Goal: Entertainment & Leisure: Consume media (video, audio)

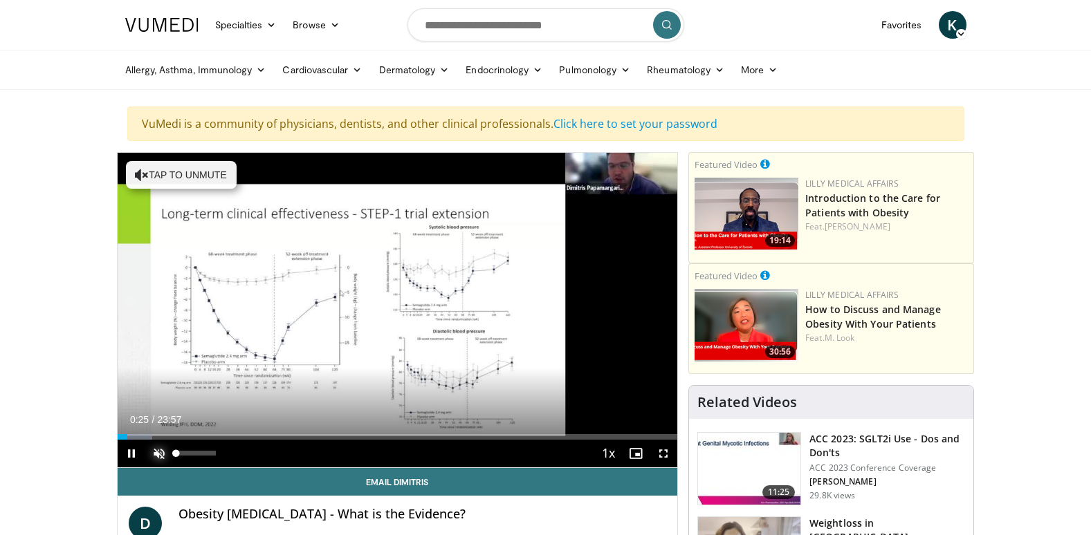
click at [155, 452] on span "Video Player" at bounding box center [159, 454] width 28 height 28
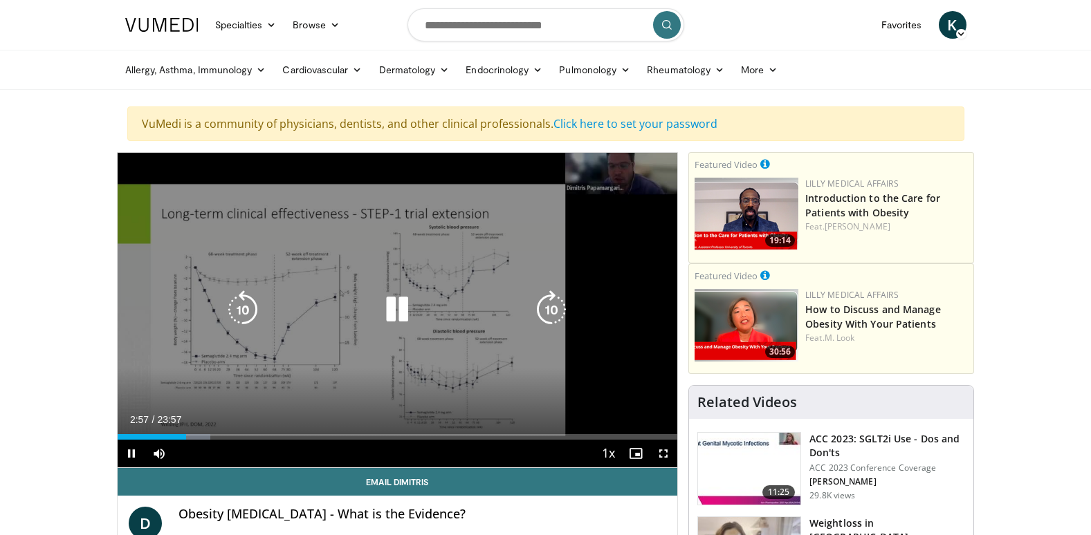
click at [389, 308] on icon "Video Player" at bounding box center [397, 310] width 39 height 39
click at [394, 304] on icon "Video Player" at bounding box center [397, 310] width 39 height 39
click at [402, 316] on icon "Video Player" at bounding box center [397, 310] width 39 height 39
click at [394, 306] on icon "Video Player" at bounding box center [397, 310] width 39 height 39
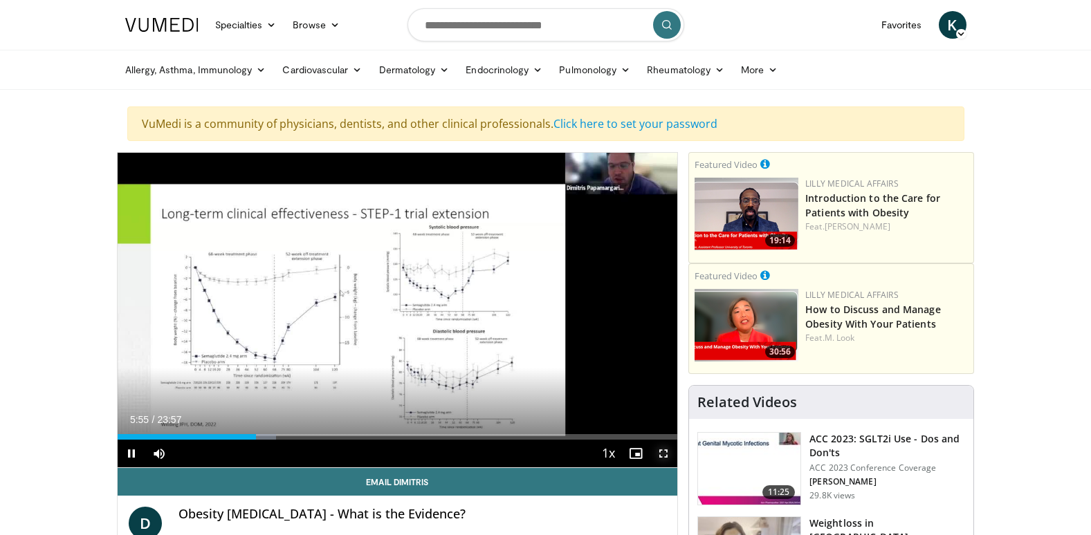
click at [659, 451] on span "Video Player" at bounding box center [664, 454] width 28 height 28
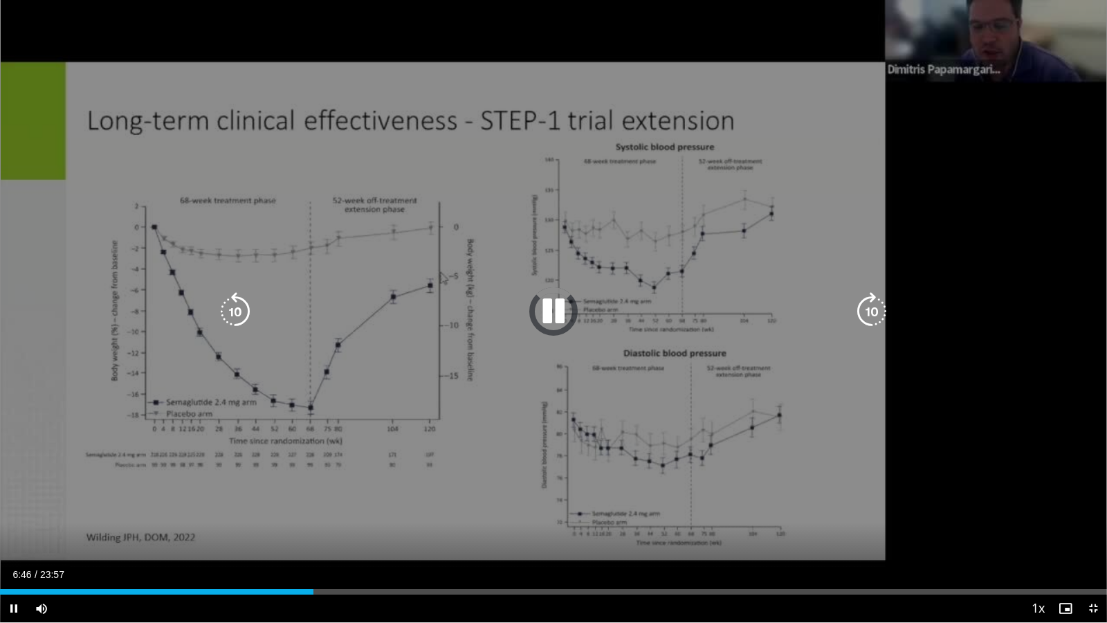
click at [547, 311] on icon "Video Player" at bounding box center [553, 311] width 39 height 39
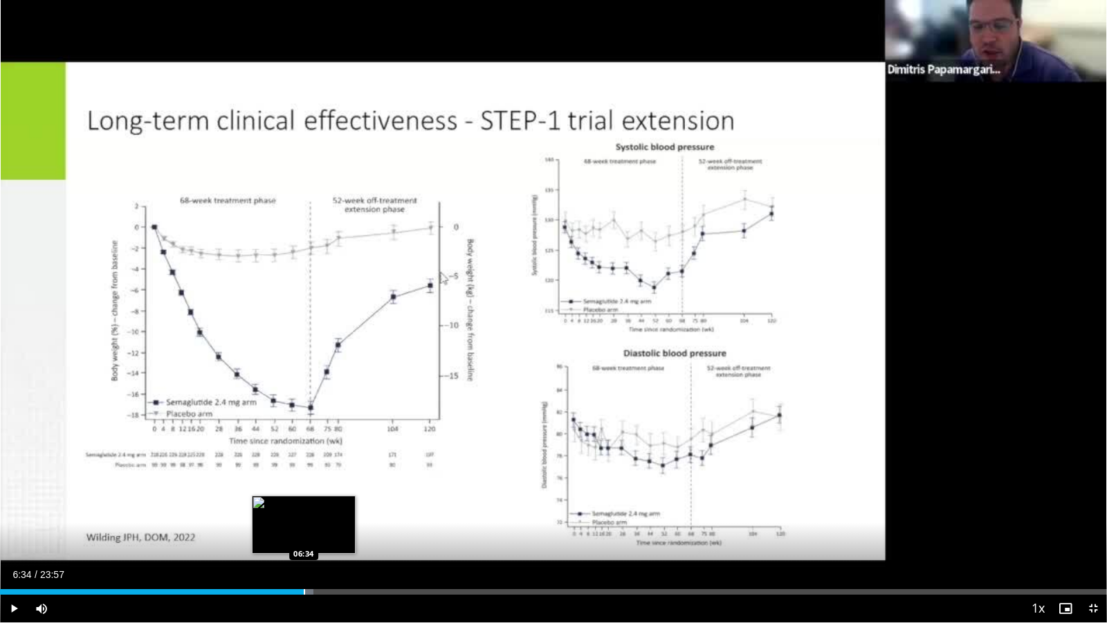
drag, startPoint x: 312, startPoint y: 591, endPoint x: 304, endPoint y: 590, distance: 8.3
click at [304, 535] on div "Progress Bar" at bounding box center [304, 592] width 1 height 6
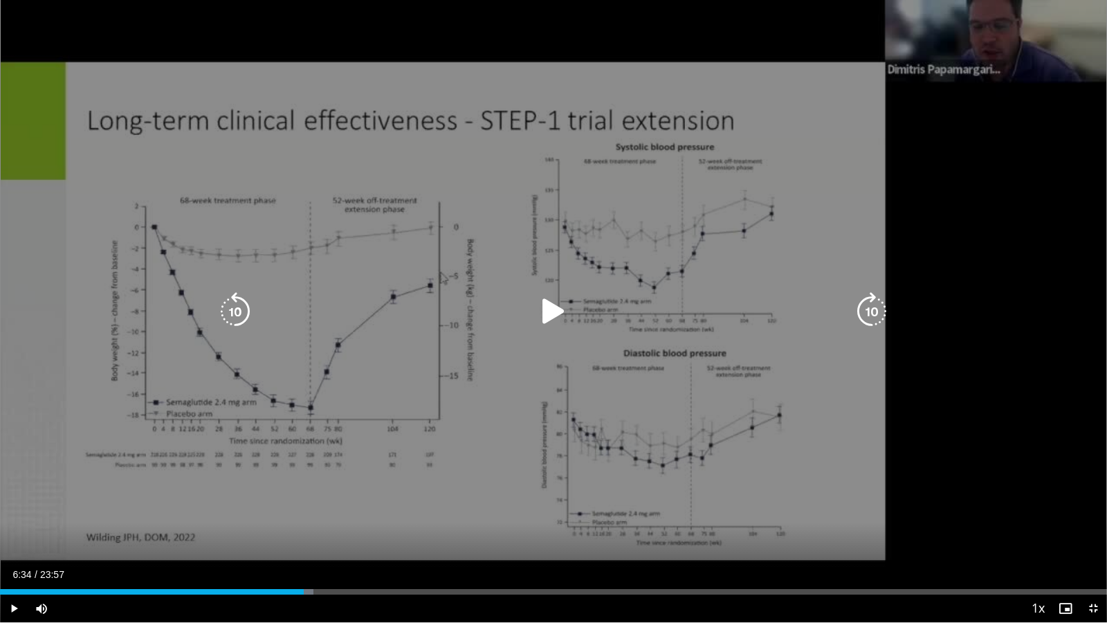
click at [556, 305] on icon "Video Player" at bounding box center [553, 311] width 39 height 39
click at [560, 333] on div "10 seconds Tap to unmute" at bounding box center [553, 311] width 1107 height 622
click at [872, 310] on icon "Video Player" at bounding box center [871, 311] width 39 height 39
click at [554, 309] on icon "Video Player" at bounding box center [553, 311] width 39 height 39
click at [241, 313] on icon "Video Player" at bounding box center [235, 311] width 39 height 39
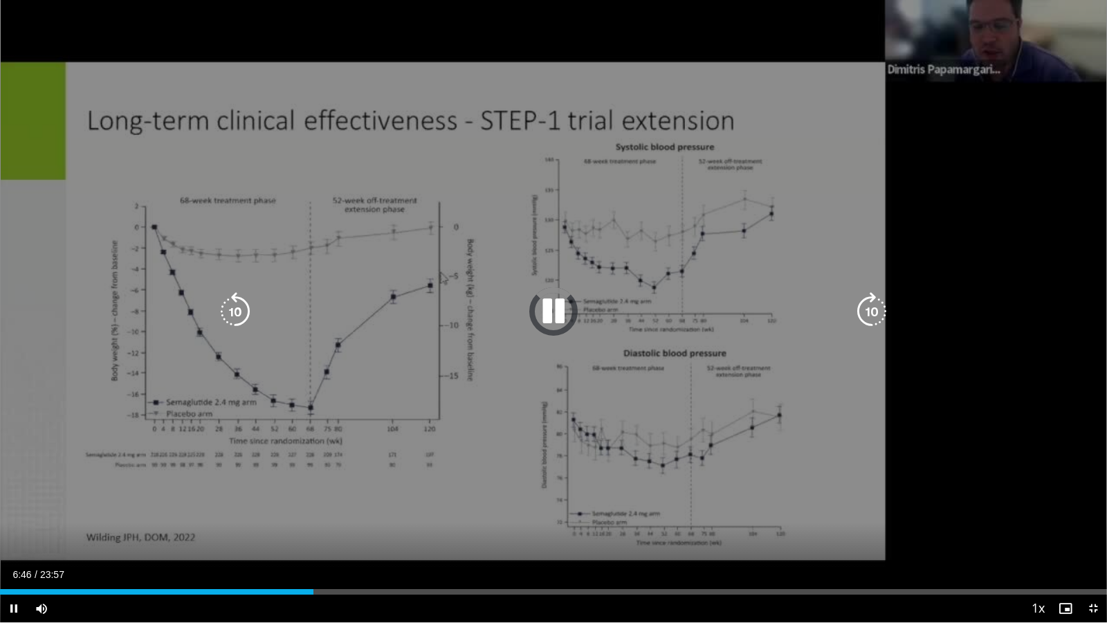
click at [559, 313] on icon "Video Player" at bounding box center [553, 311] width 39 height 39
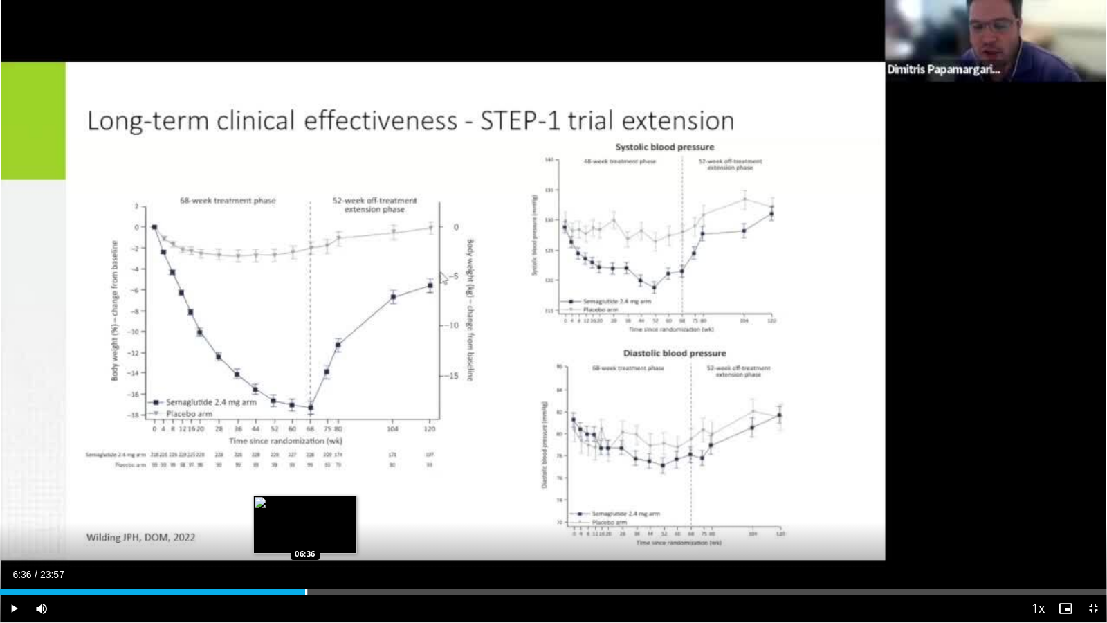
click at [305, 535] on div "Progress Bar" at bounding box center [305, 592] width 1 height 6
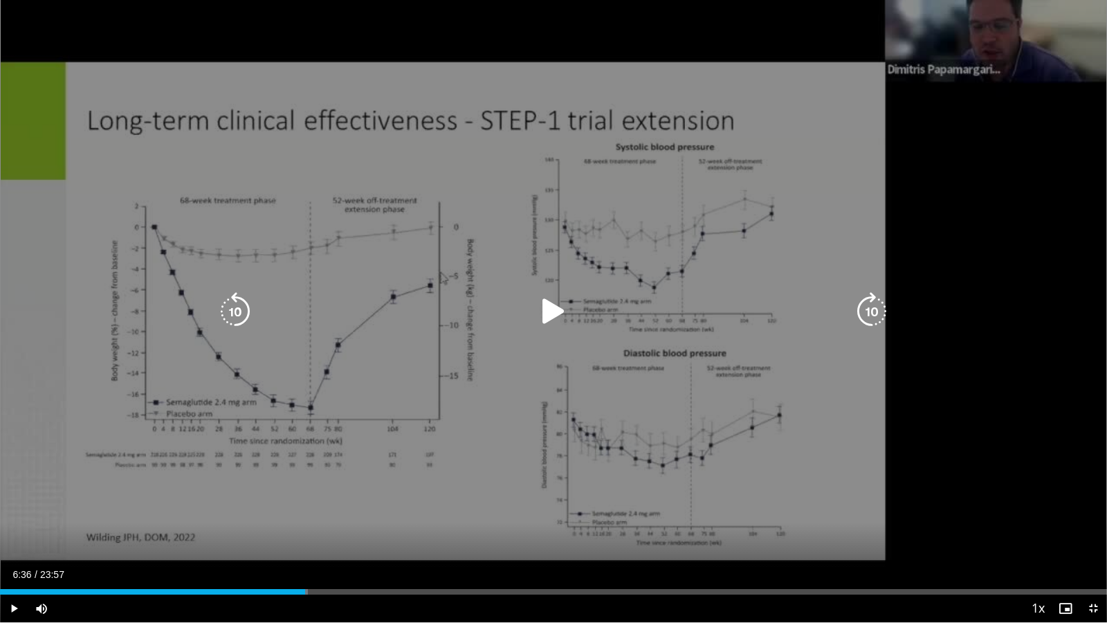
click at [551, 309] on icon "Video Player" at bounding box center [553, 311] width 39 height 39
click at [556, 313] on icon "Video Player" at bounding box center [553, 311] width 39 height 39
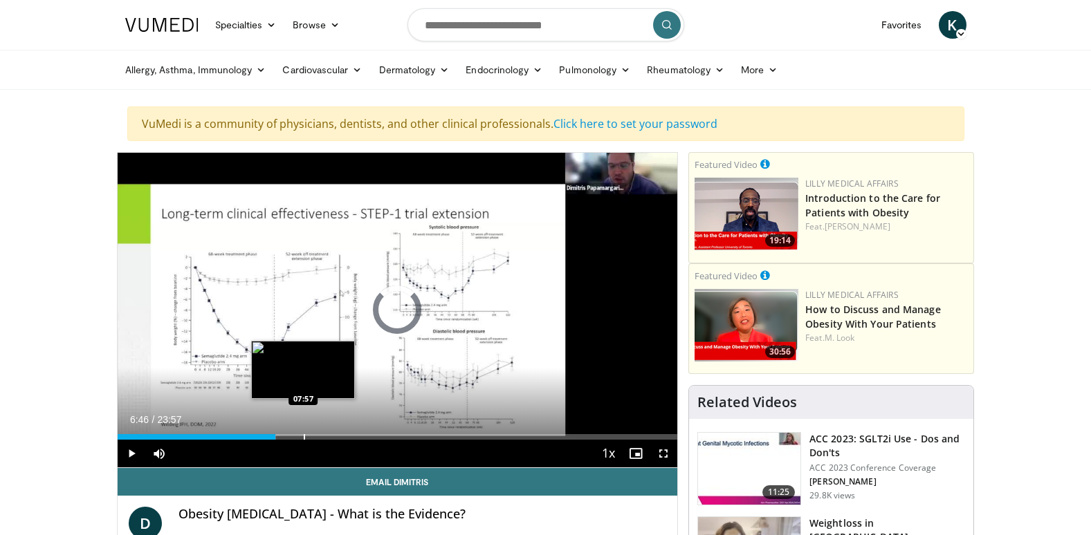
drag, startPoint x: 276, startPoint y: 435, endPoint x: 303, endPoint y: 436, distance: 27.0
click at [304, 436] on div "Progress Bar" at bounding box center [304, 437] width 1 height 6
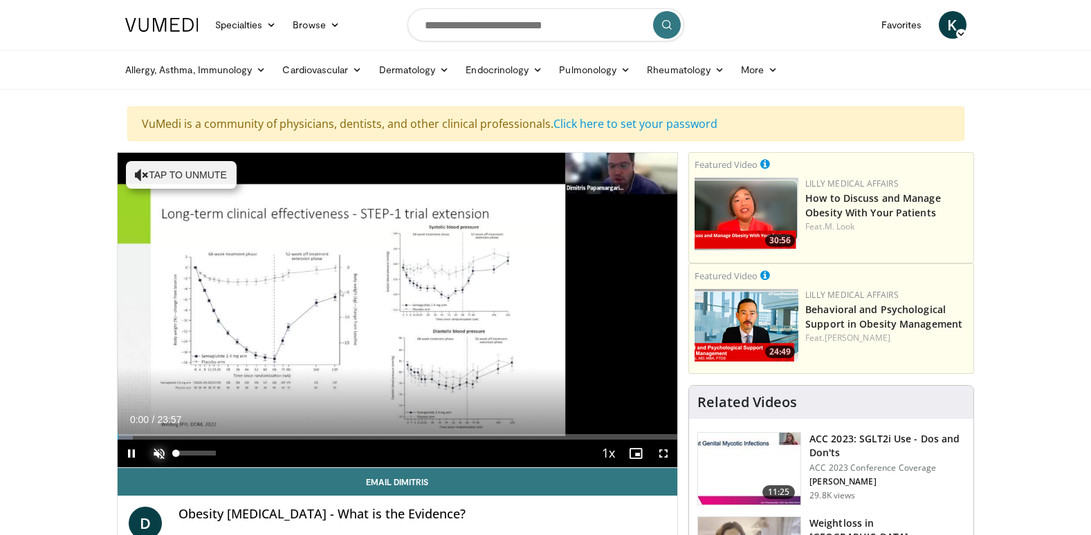
click at [161, 451] on span "Video Player" at bounding box center [159, 454] width 28 height 28
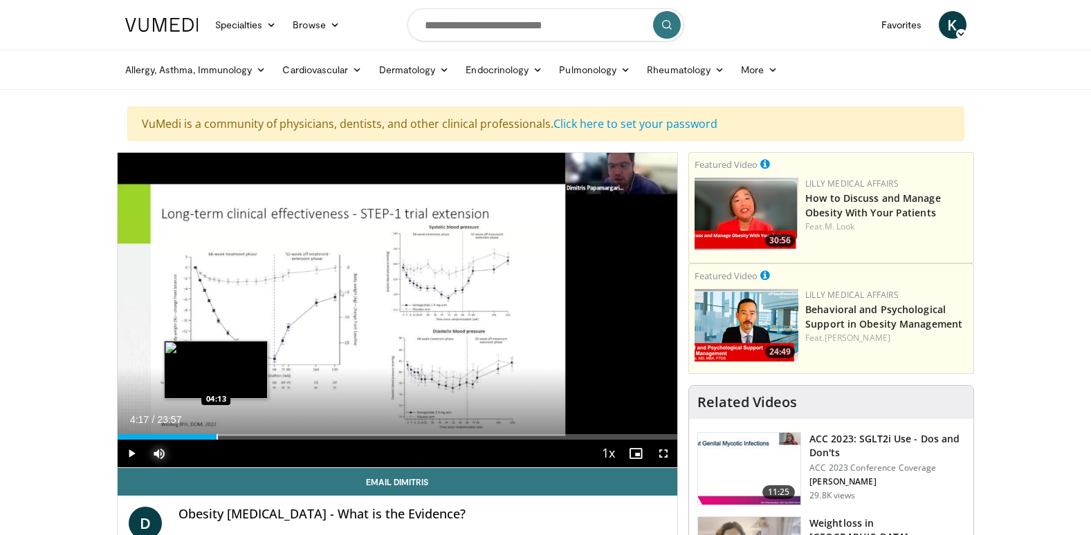
drag, startPoint x: 131, startPoint y: 436, endPoint x: 217, endPoint y: 435, distance: 86.5
click at [217, 435] on div "Progress Bar" at bounding box center [217, 437] width 1 height 6
drag, startPoint x: 219, startPoint y: 438, endPoint x: 237, endPoint y: 438, distance: 18.0
click at [237, 438] on div "Progress Bar" at bounding box center [236, 437] width 1 height 6
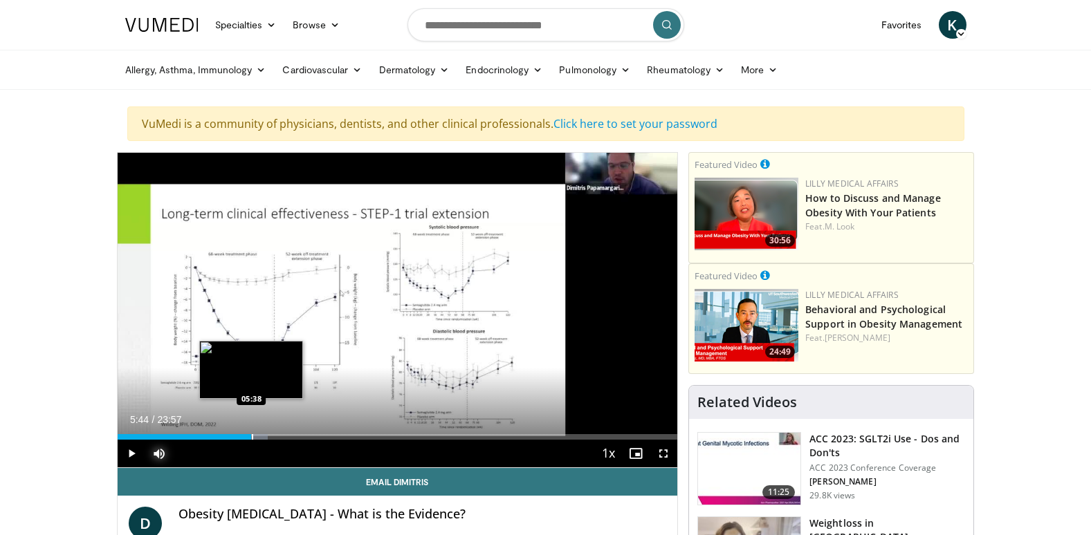
drag, startPoint x: 237, startPoint y: 438, endPoint x: 251, endPoint y: 439, distance: 14.5
click at [252, 439] on div "Progress Bar" at bounding box center [252, 437] width 1 height 6
click at [255, 437] on div "Loaded : 28.99% 05:53 05:53" at bounding box center [398, 437] width 560 height 6
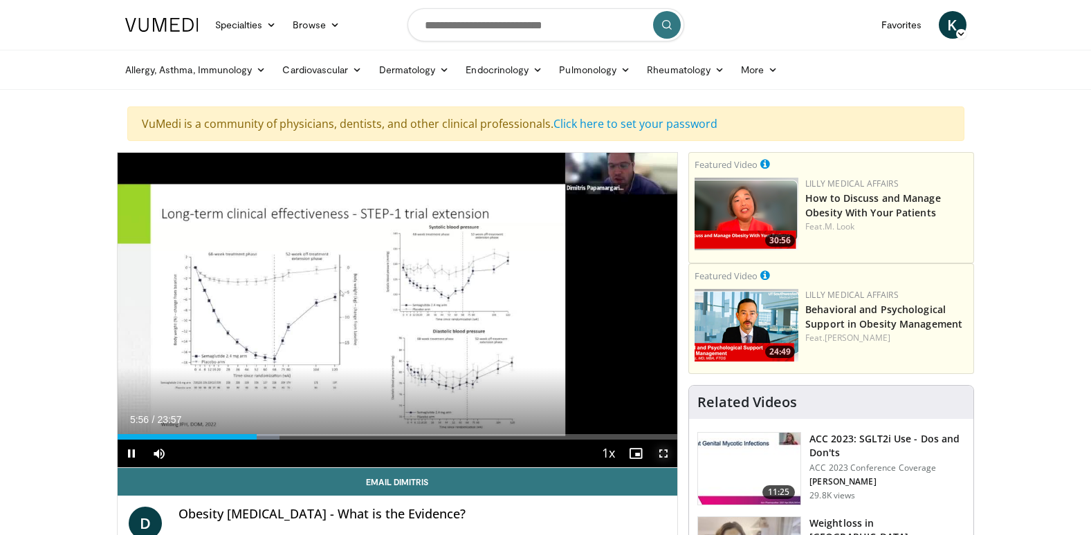
click at [662, 454] on span "Video Player" at bounding box center [664, 454] width 28 height 28
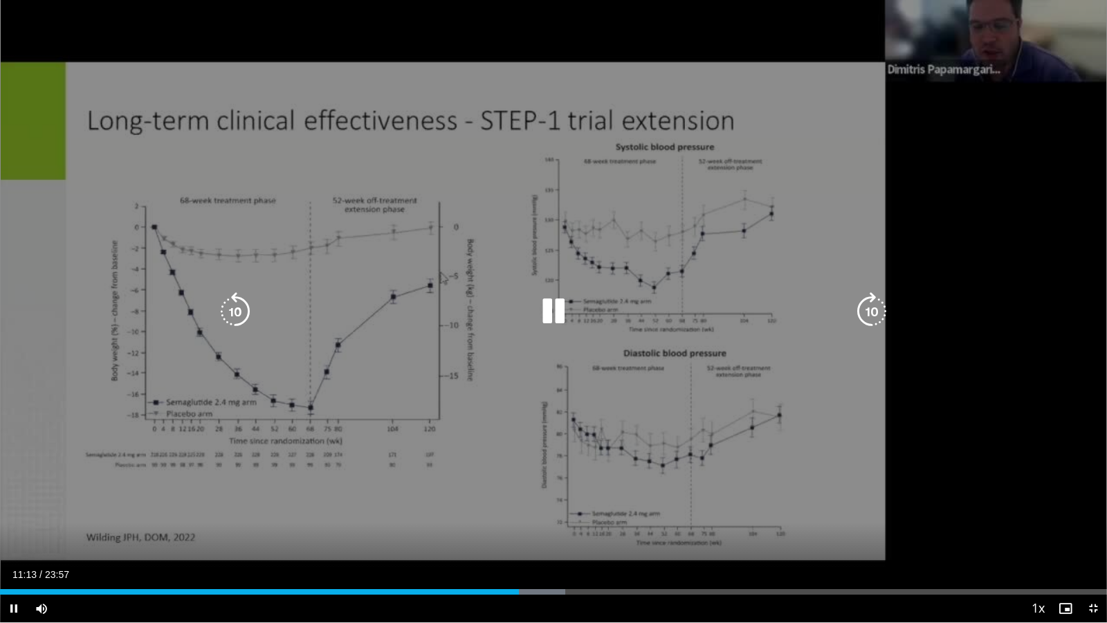
click at [557, 313] on icon "Video Player" at bounding box center [553, 311] width 39 height 39
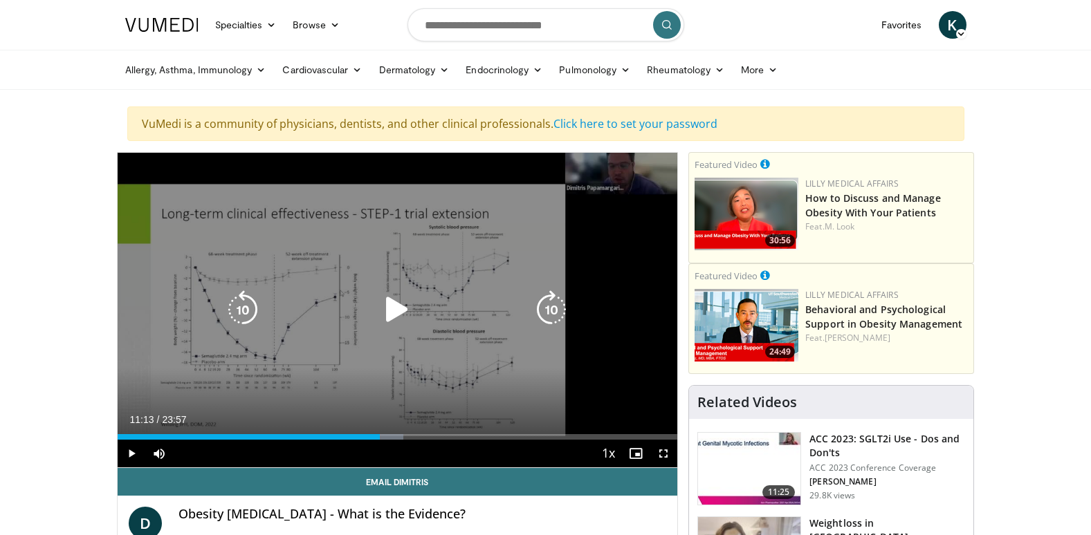
click at [396, 306] on icon "Video Player" at bounding box center [397, 310] width 39 height 39
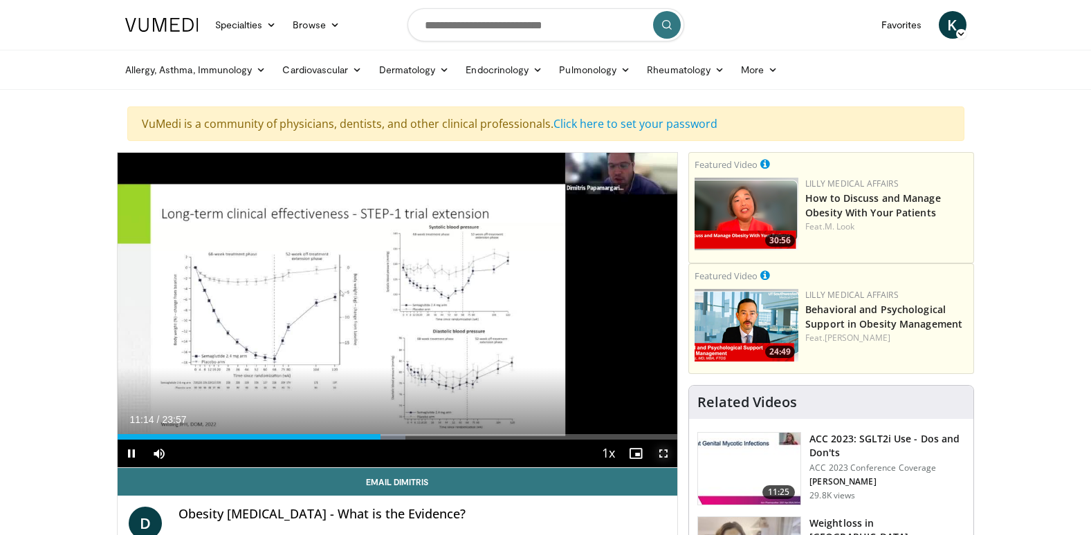
click at [665, 451] on span "Video Player" at bounding box center [664, 454] width 28 height 28
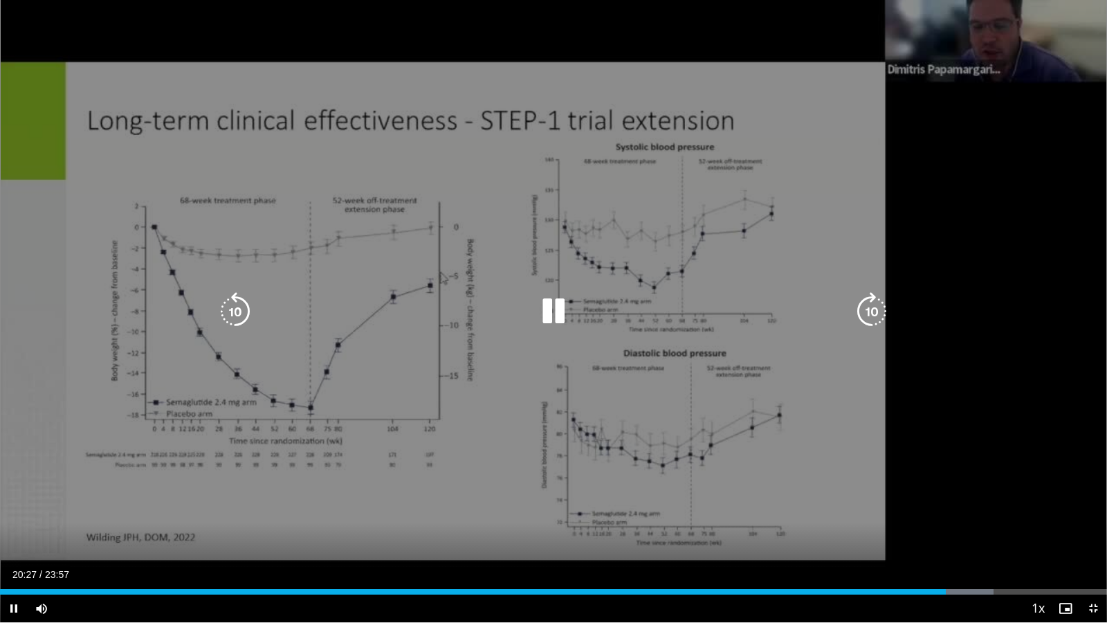
click at [560, 314] on icon "Video Player" at bounding box center [553, 311] width 39 height 39
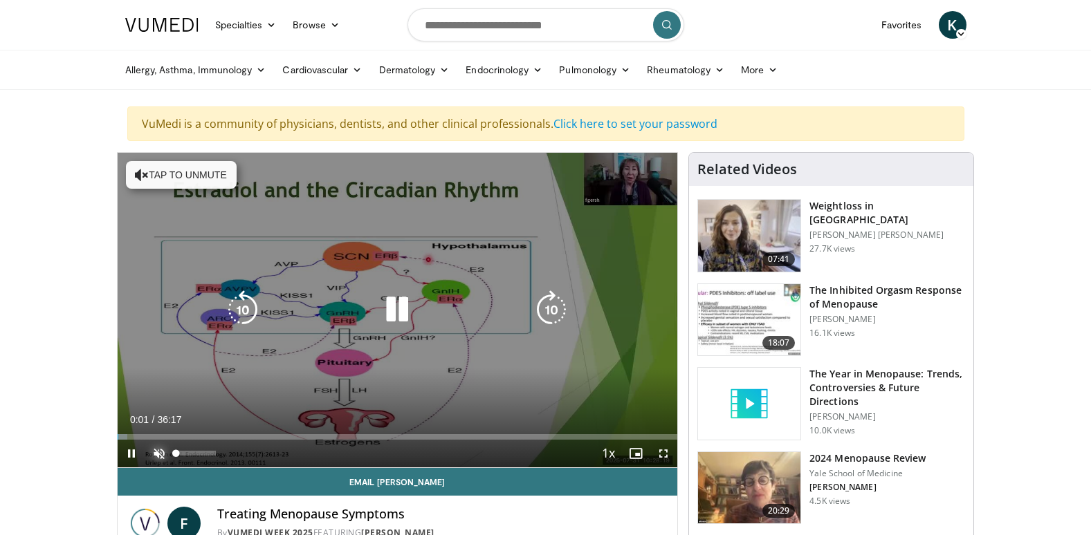
click at [158, 450] on span "Video Player" at bounding box center [159, 454] width 28 height 28
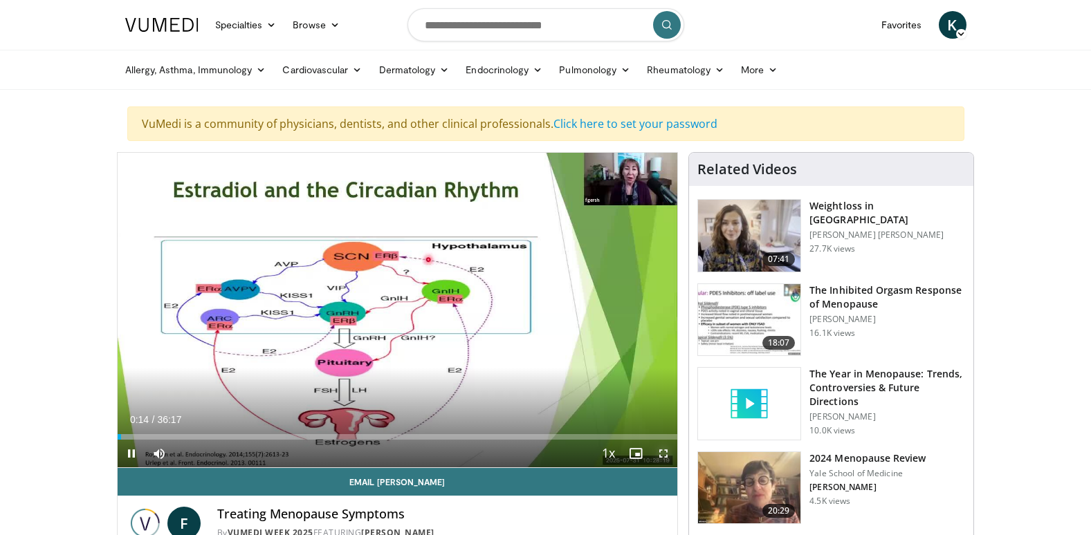
click at [663, 448] on span "Video Player" at bounding box center [664, 454] width 28 height 28
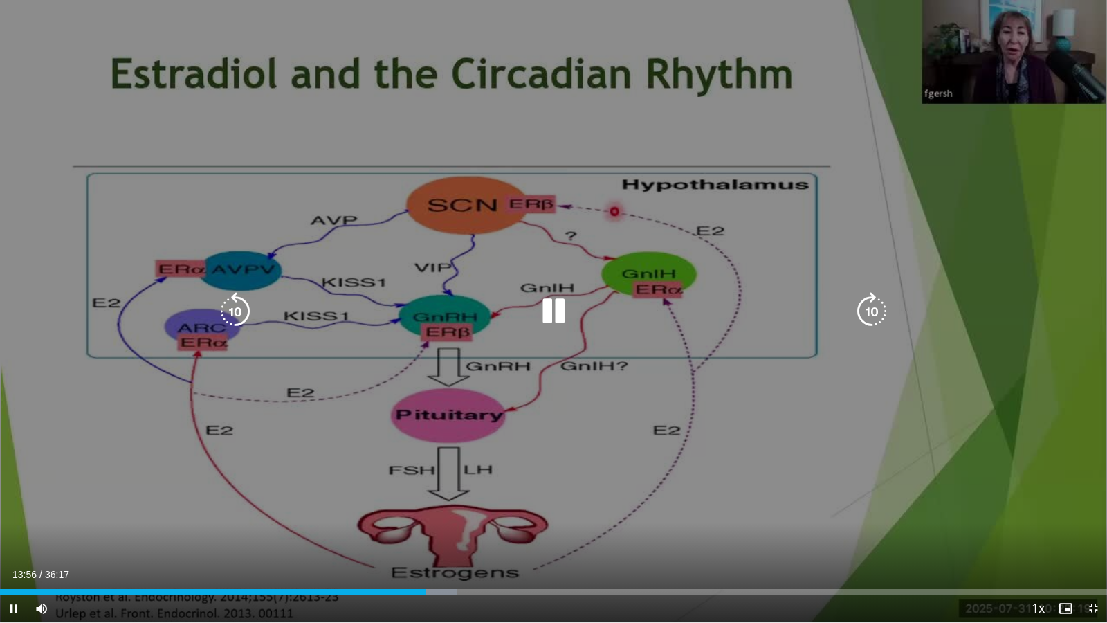
click at [558, 311] on icon "Video Player" at bounding box center [553, 311] width 39 height 39
